Goal: Participate in discussion: Engage in conversation with other users on a specific topic

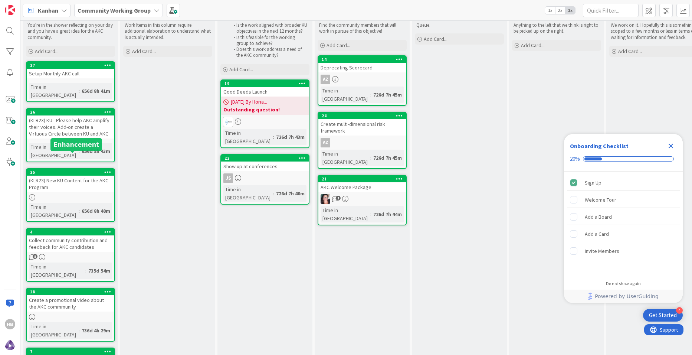
scroll to position [36, 0]
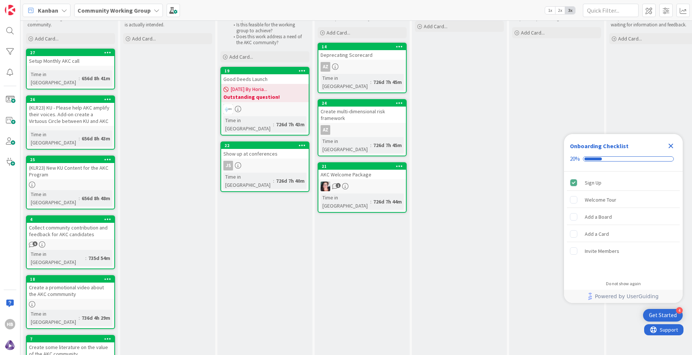
click at [292, 95] on b "Outstanding question!" at bounding box center [264, 96] width 83 height 7
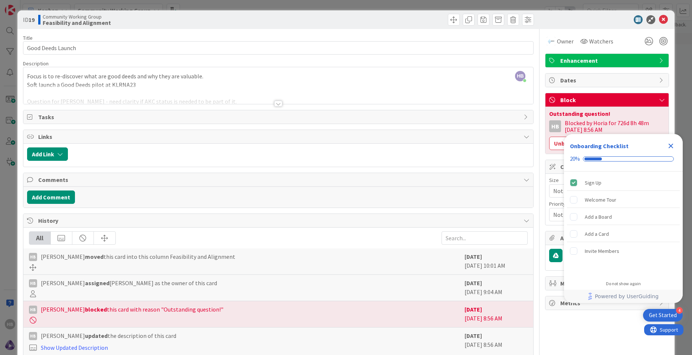
click at [159, 85] on div at bounding box center [278, 94] width 510 height 19
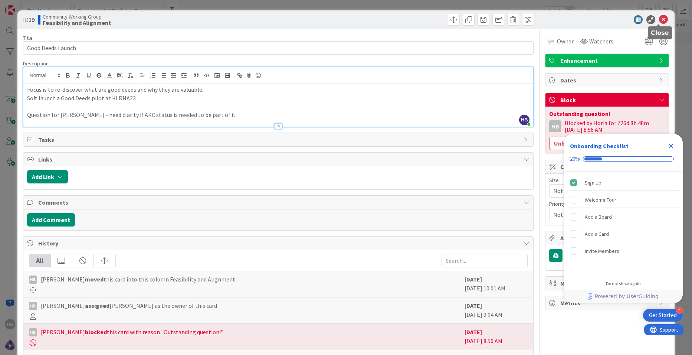
click at [659, 20] on icon at bounding box center [663, 19] width 9 height 9
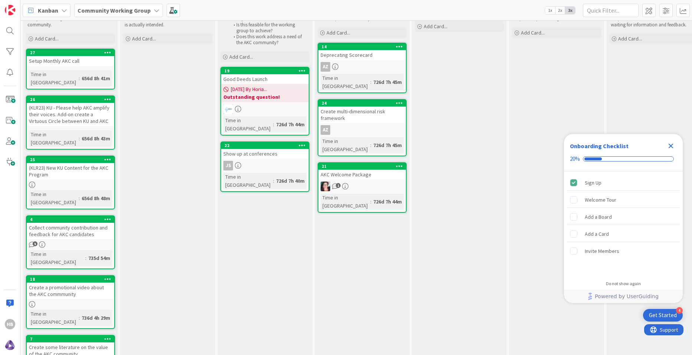
click at [155, 11] on icon at bounding box center [157, 10] width 6 height 6
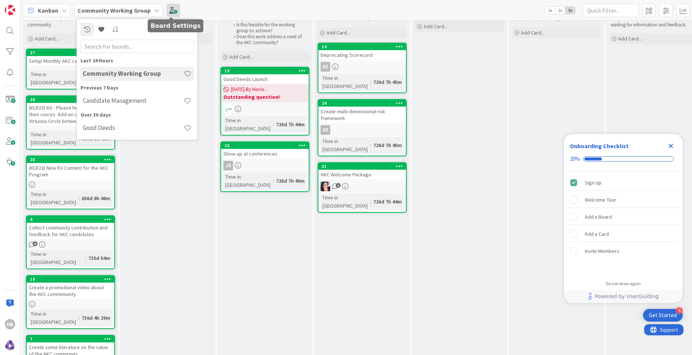
click at [170, 7] on span at bounding box center [173, 10] width 13 height 13
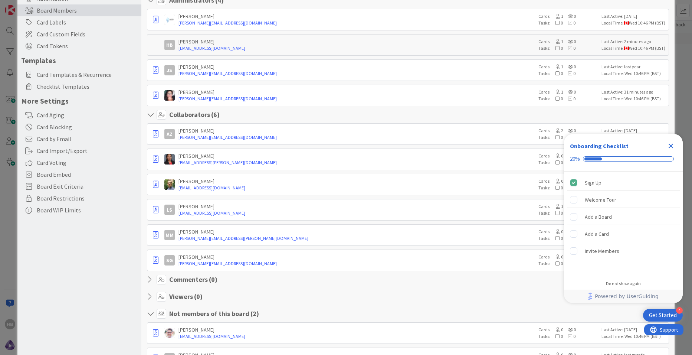
scroll to position [102, 0]
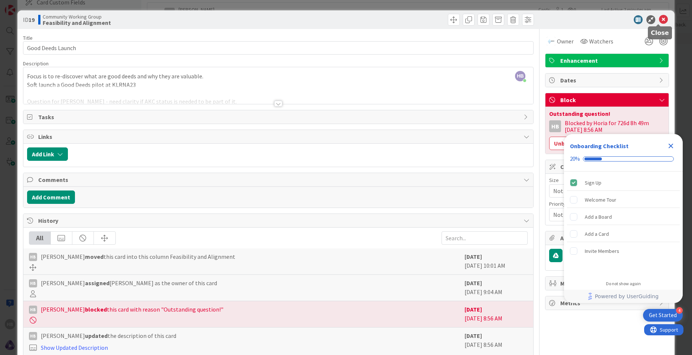
click at [659, 18] on icon at bounding box center [663, 19] width 9 height 9
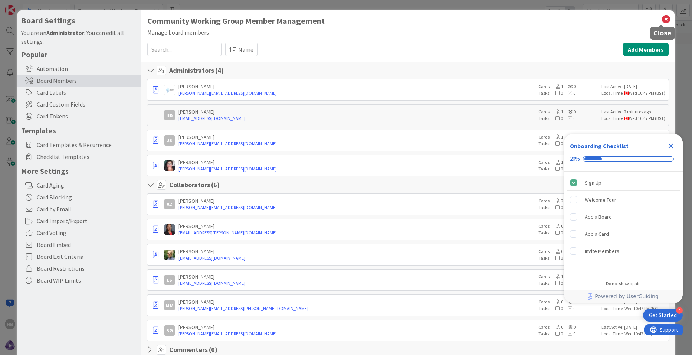
click at [663, 17] on icon at bounding box center [666, 19] width 10 height 10
